Goal: Communication & Community: Answer question/provide support

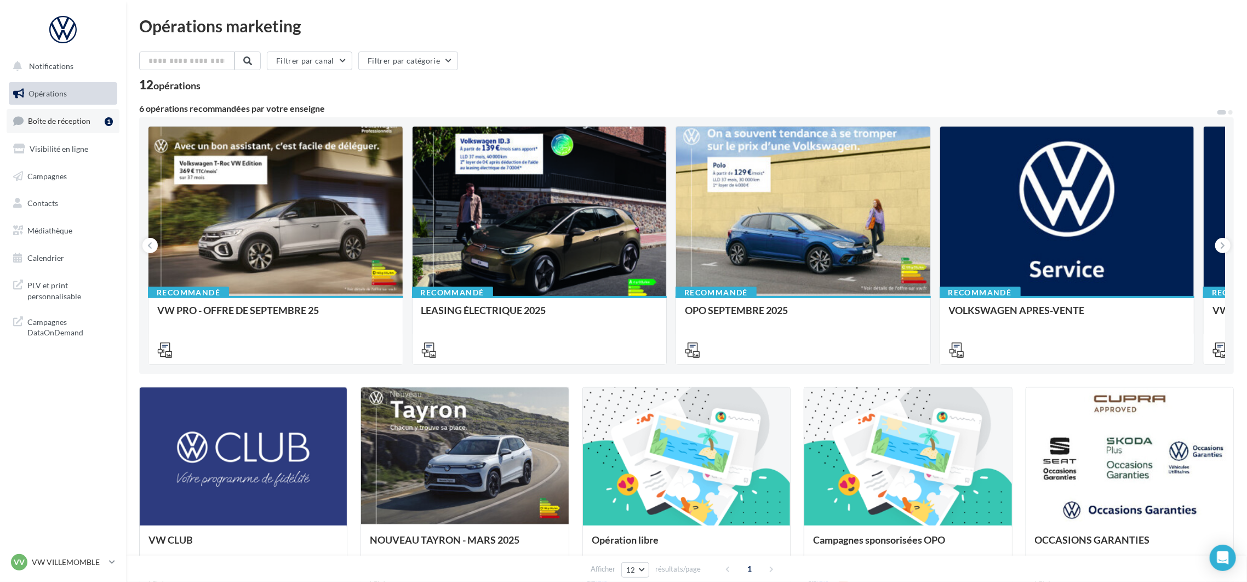
click at [57, 124] on span "Boîte de réception" at bounding box center [59, 120] width 62 height 9
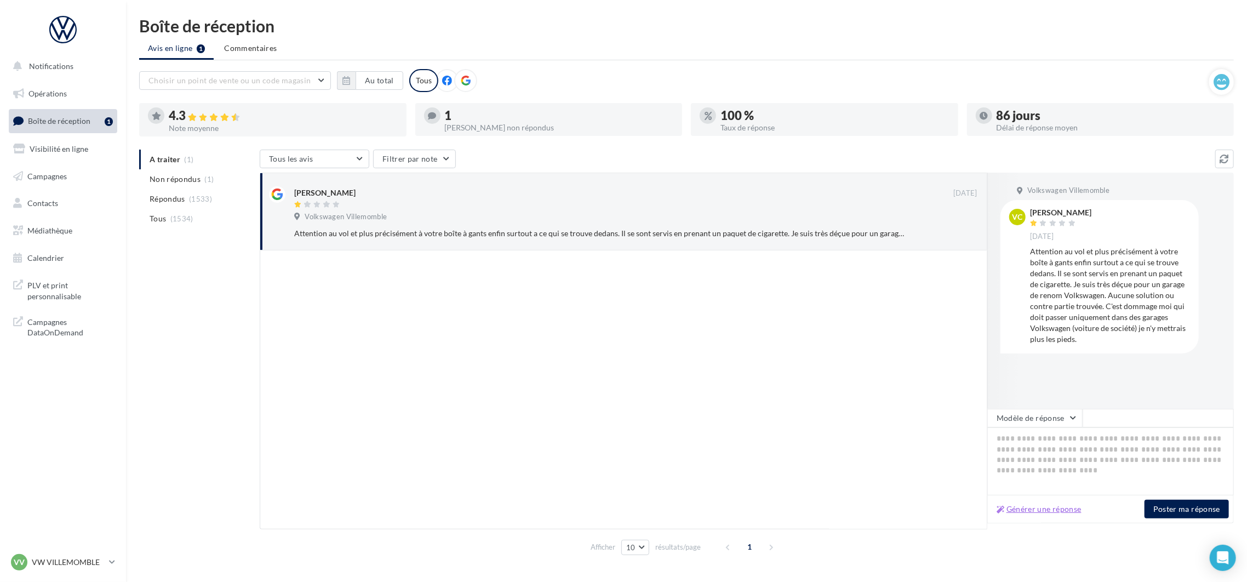
click at [1015, 507] on button "Générer une réponse" at bounding box center [1039, 509] width 94 height 13
type textarea "**********"
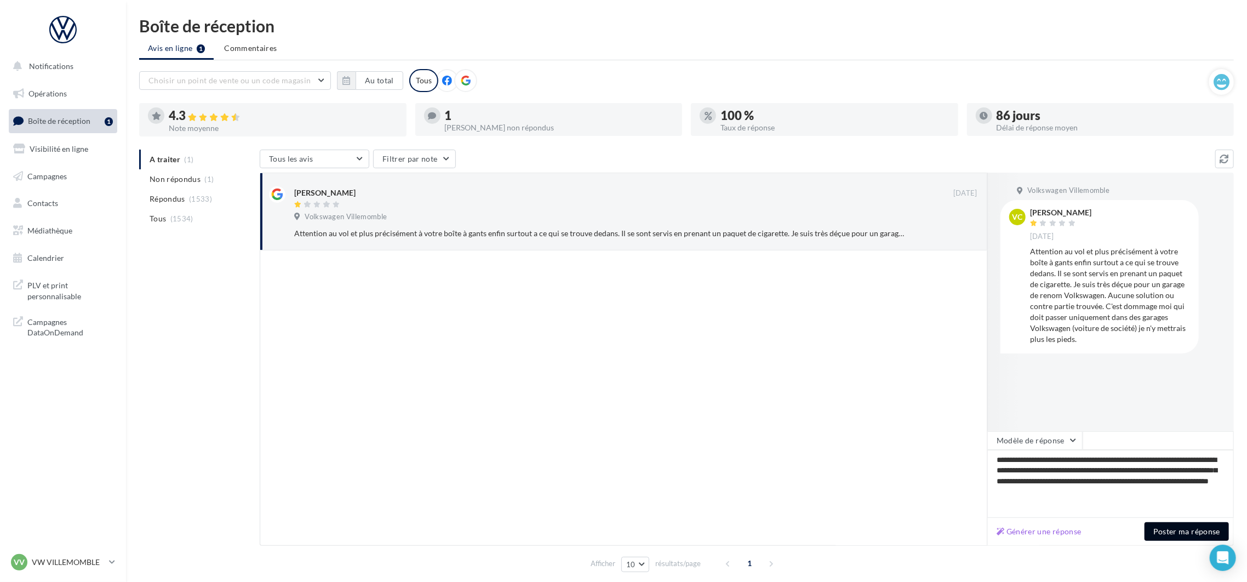
click at [1186, 530] on button "Poster ma réponse" at bounding box center [1187, 531] width 84 height 19
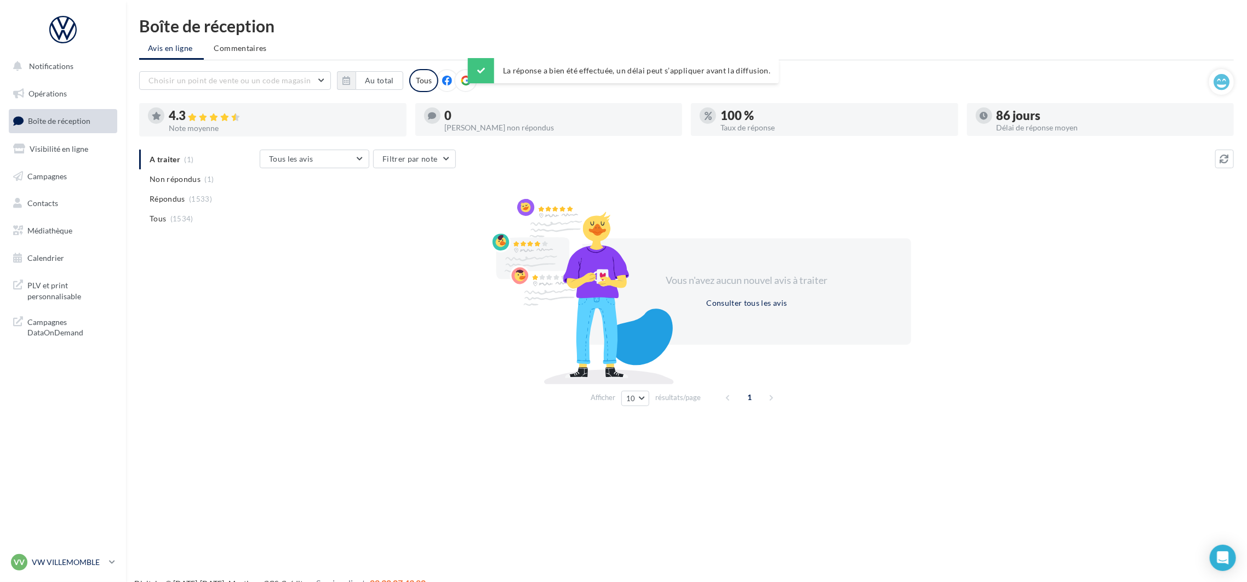
click at [91, 563] on p "VW VILLEMOMBLE" at bounding box center [68, 562] width 73 height 11
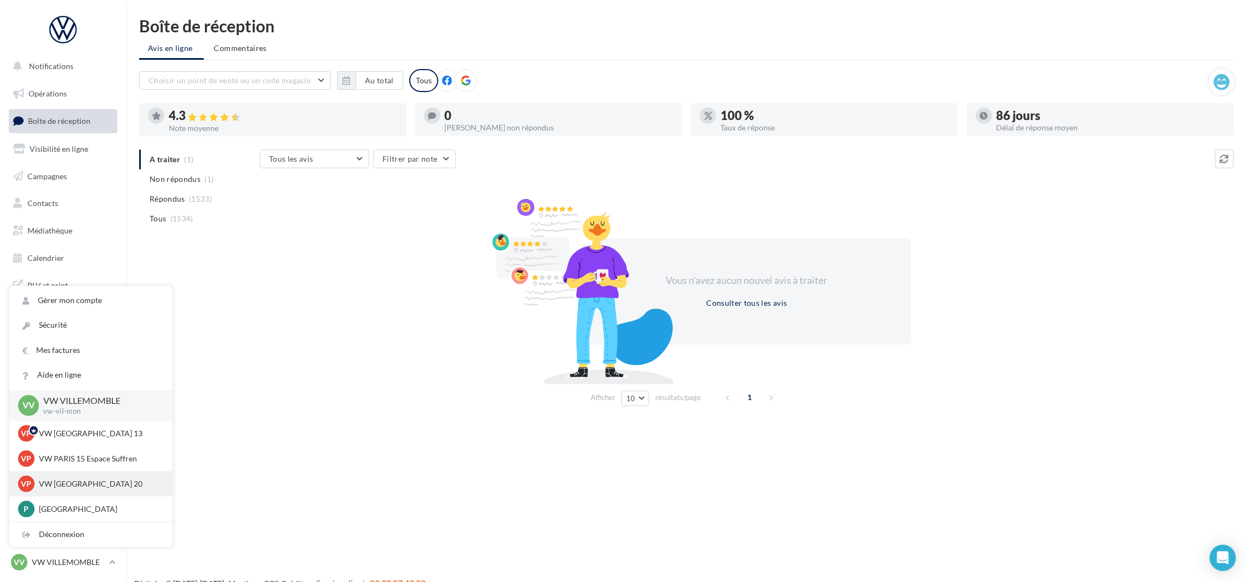
click at [93, 486] on p "VW [GEOGRAPHIC_DATA] 20" at bounding box center [99, 483] width 121 height 11
